Goal: Task Accomplishment & Management: Use online tool/utility

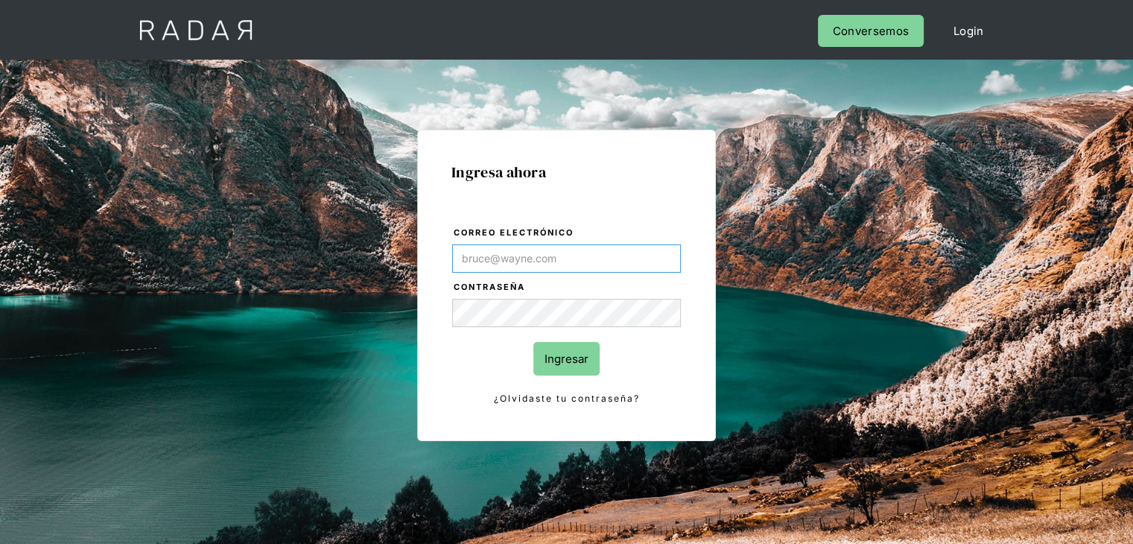
type input "[PERSON_NAME][EMAIL_ADDRESS][PERSON_NAME][DOMAIN_NAME]"
click at [573, 355] on input "Ingresar" at bounding box center [566, 359] width 66 height 34
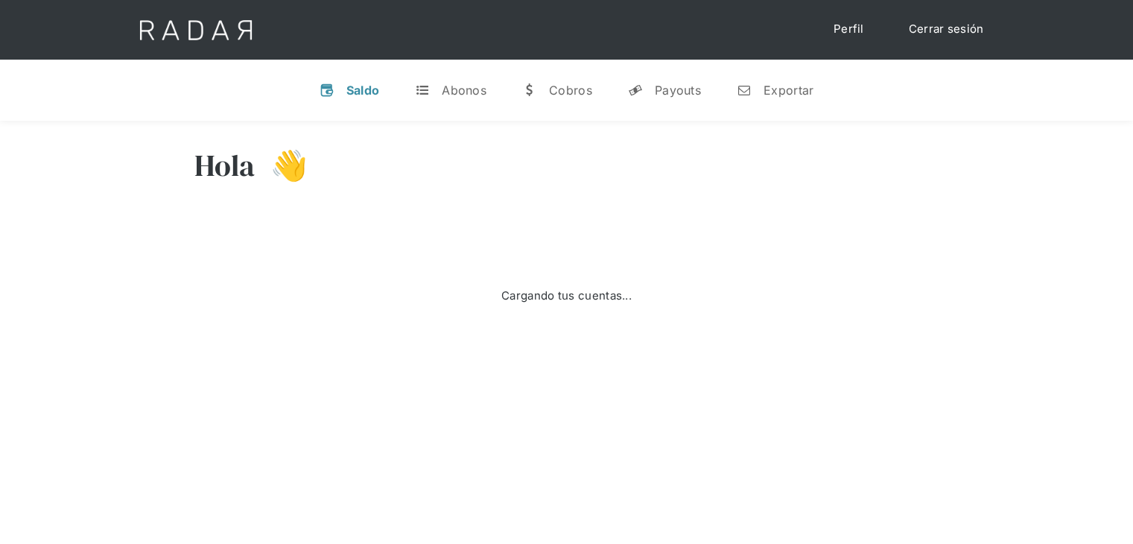
click at [710, 209] on div "Hola 👋" at bounding box center [566, 176] width 745 height 89
click at [781, 95] on div "Exportar" at bounding box center [788, 90] width 50 height 15
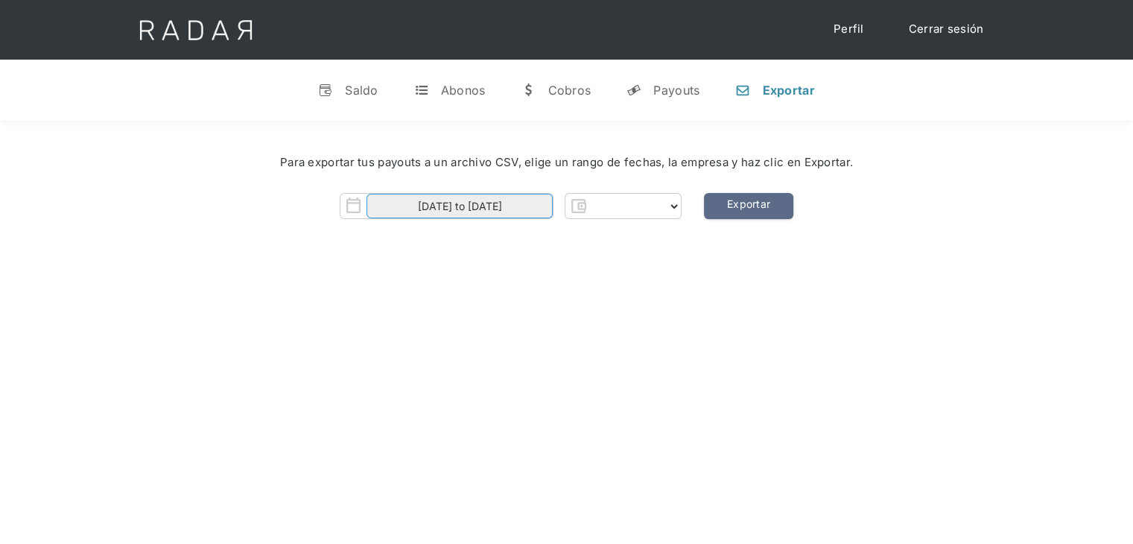
click at [497, 206] on input "[DATE] to [DATE]" at bounding box center [459, 206] width 186 height 25
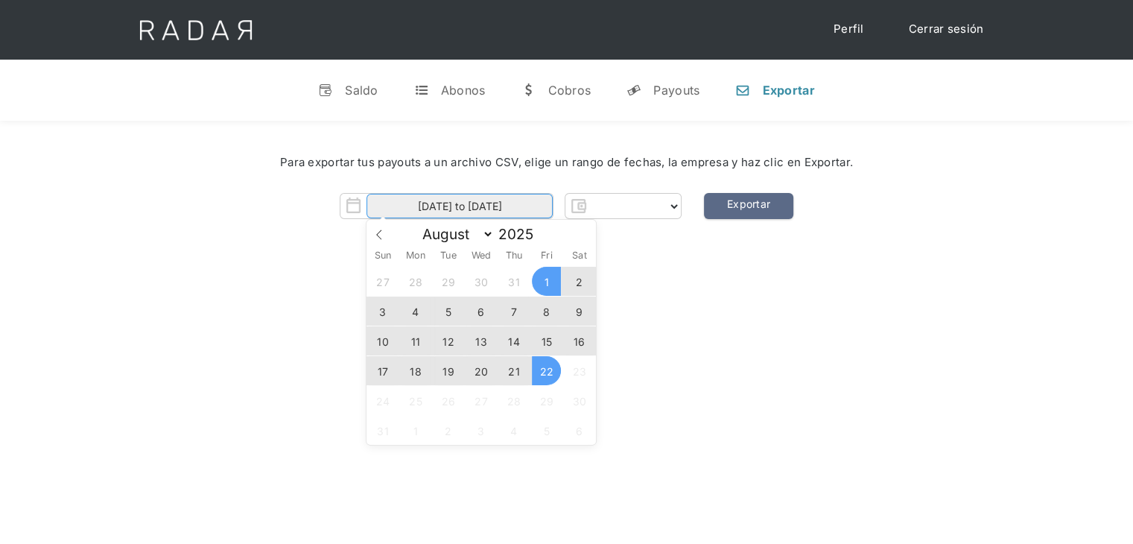
select select "monnetpayments"
click at [542, 287] on span "1" at bounding box center [546, 281] width 29 height 29
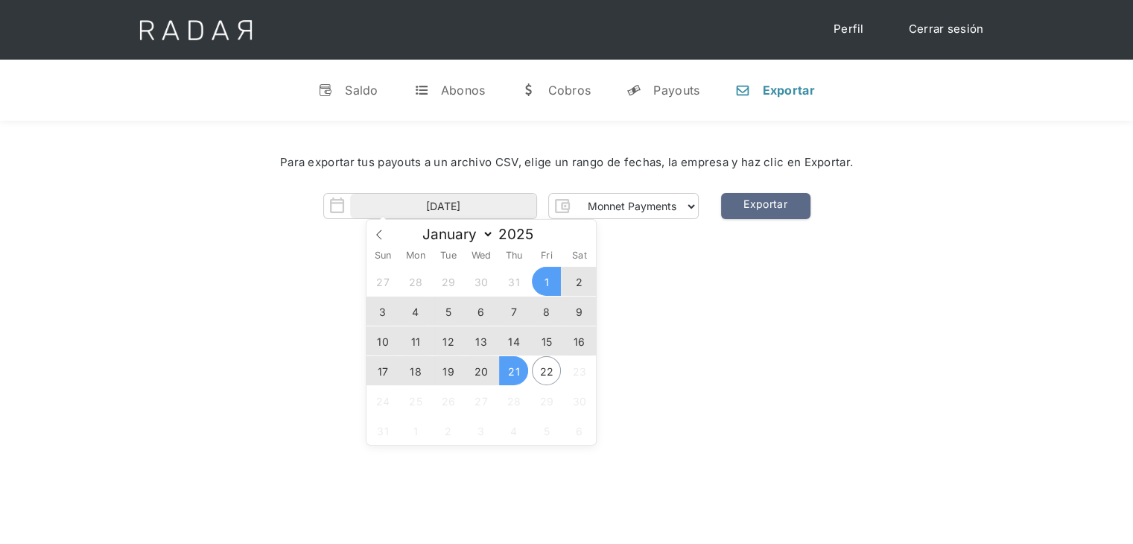
click at [511, 370] on span "21" at bounding box center [513, 370] width 29 height 29
type input "[DATE] to [DATE]"
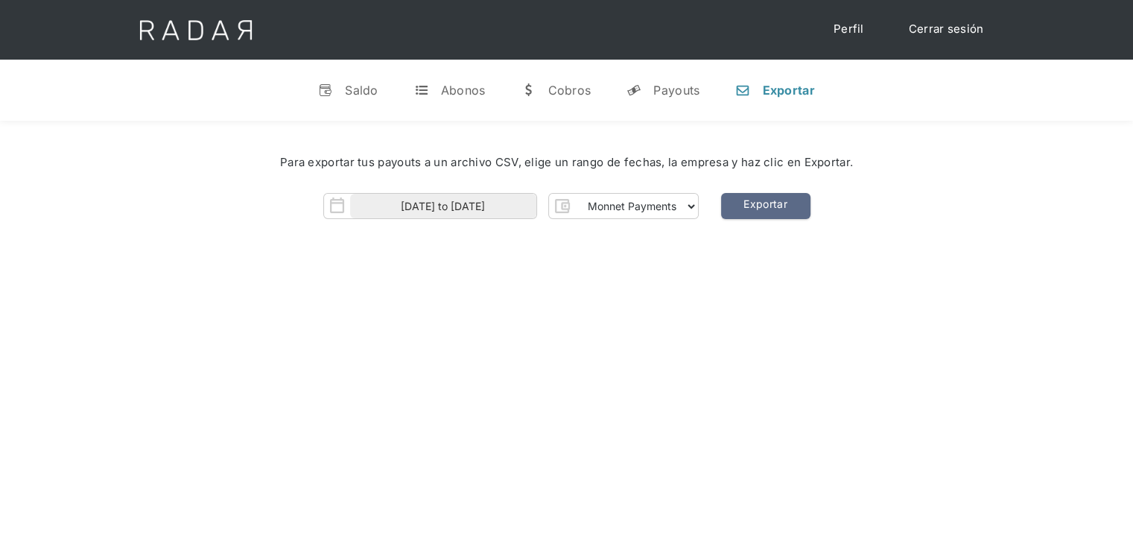
click at [787, 191] on div "Para exportar tus payouts a un archivo CSV, elige un rango de fechas, la empres…" at bounding box center [566, 163] width 1088 height 62
click at [783, 194] on link "Exportar" at bounding box center [765, 206] width 89 height 26
click at [748, 215] on link "Exportar" at bounding box center [765, 206] width 89 height 26
click at [773, 194] on link "Exportar" at bounding box center [765, 206] width 89 height 26
click at [748, 197] on link "Exportar" at bounding box center [765, 206] width 89 height 26
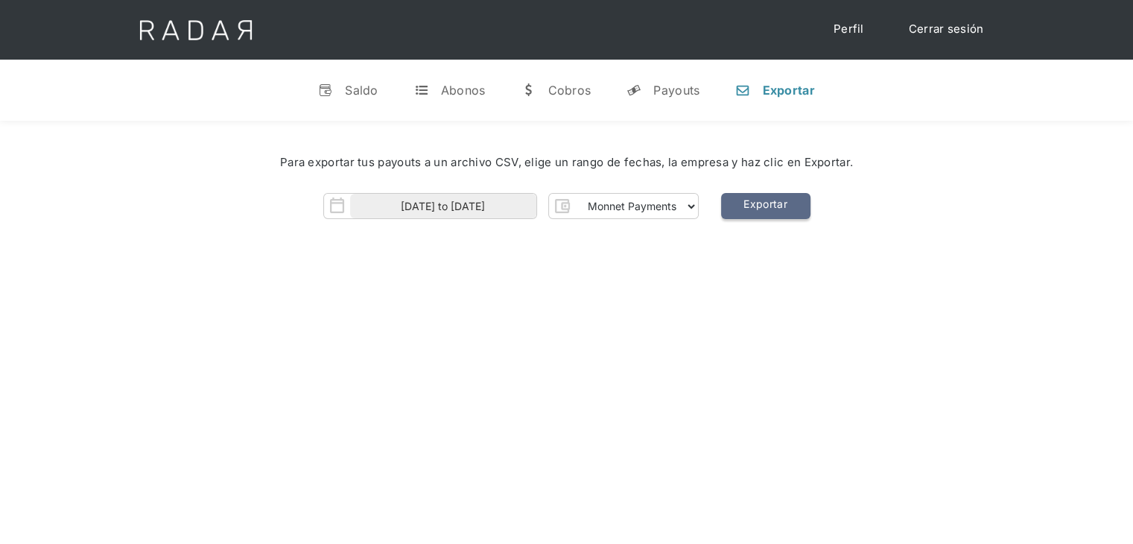
click at [760, 214] on link "Exportar" at bounding box center [765, 206] width 89 height 26
click at [748, 212] on link "Exportar" at bounding box center [765, 206] width 89 height 26
